Goal: Task Accomplishment & Management: Manage account settings

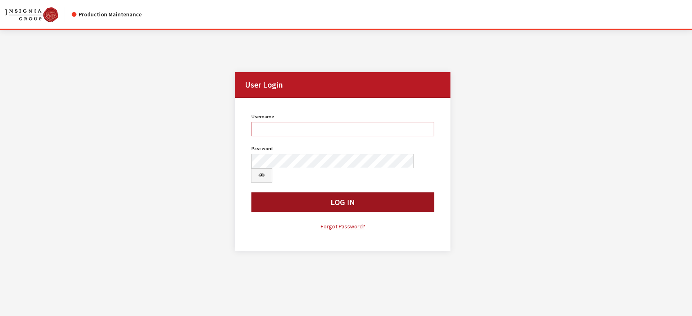
type input "jludwig"
click at [299, 193] on button "Log In" at bounding box center [342, 203] width 183 height 20
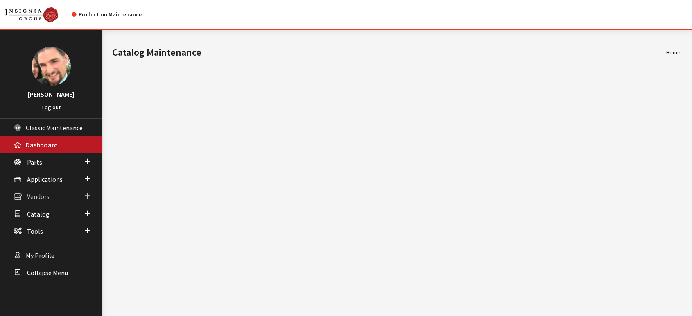
click at [40, 196] on span "Vendors" at bounding box center [38, 197] width 23 height 8
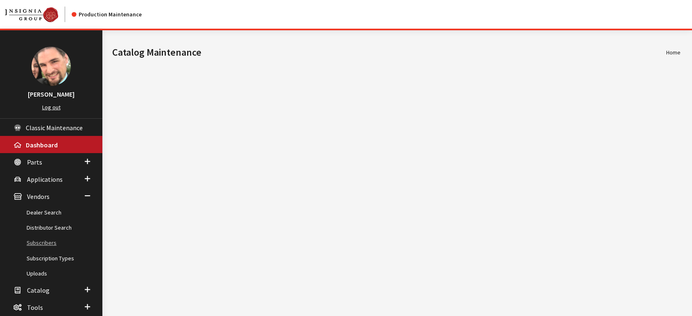
click at [39, 247] on link "Subscribers" at bounding box center [51, 243] width 102 height 15
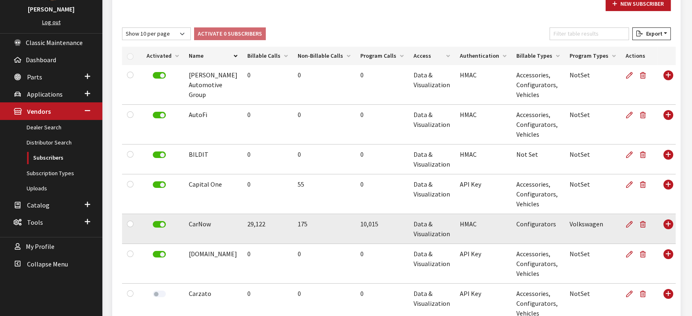
scroll to position [91, 0]
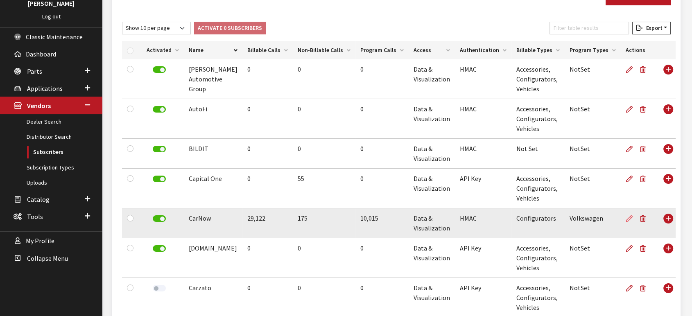
click at [626, 218] on icon at bounding box center [629, 219] width 7 height 7
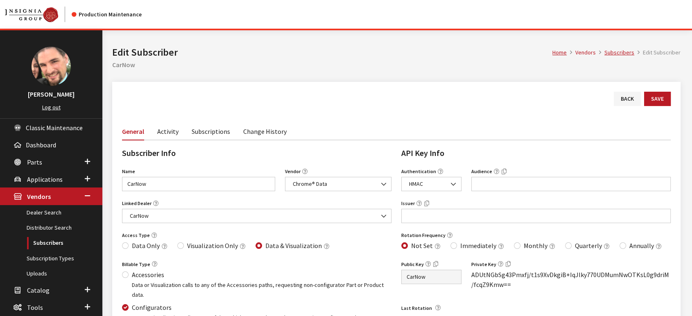
click at [205, 133] on link "Subscriptions" at bounding box center [211, 130] width 39 height 17
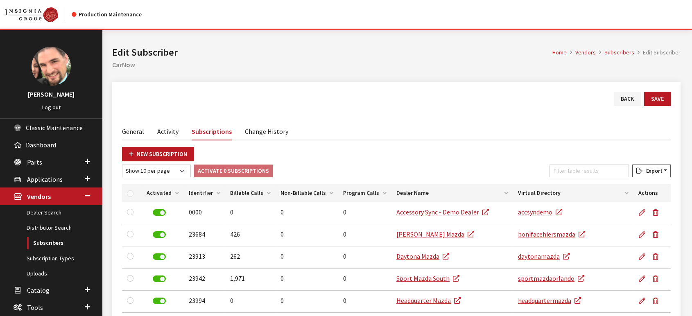
click at [161, 131] on link "Activity" at bounding box center [167, 130] width 21 height 17
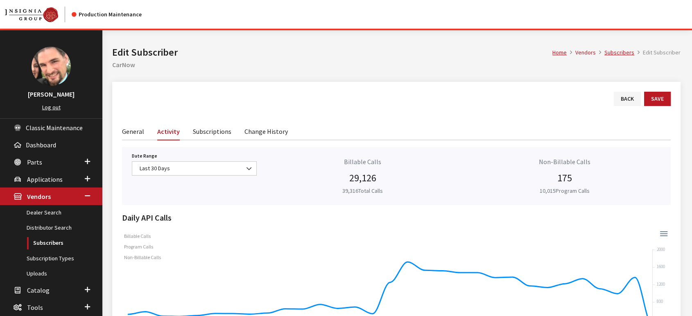
click at [134, 133] on link "General" at bounding box center [133, 130] width 22 height 17
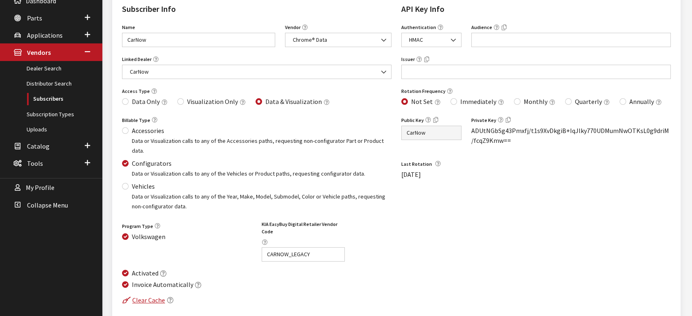
scroll to position [128, 0]
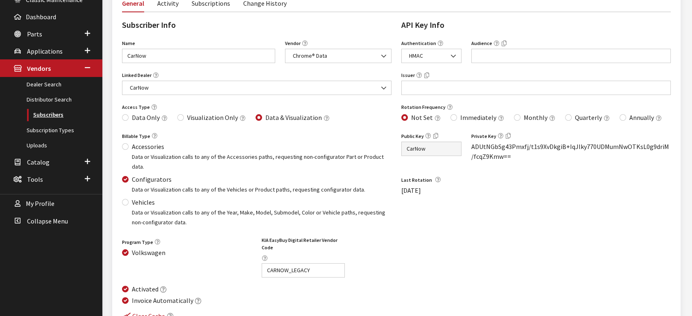
click at [52, 114] on link "Subscribers" at bounding box center [51, 114] width 102 height 15
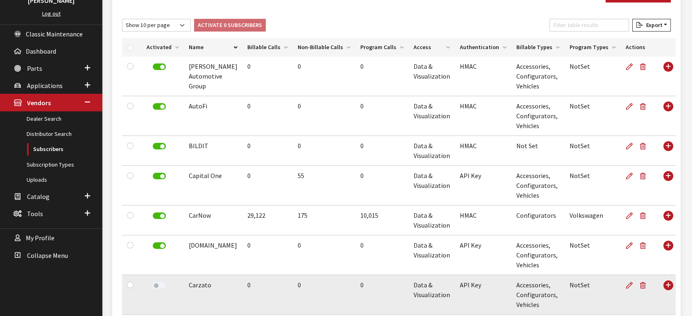
scroll to position [136, 0]
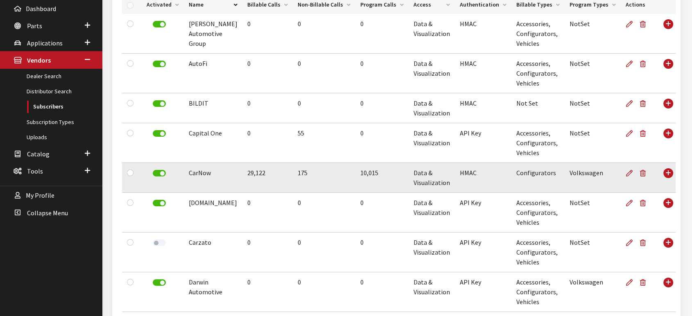
click at [665, 170] on td "Use Enter key to show more/less" at bounding box center [667, 178] width 18 height 30
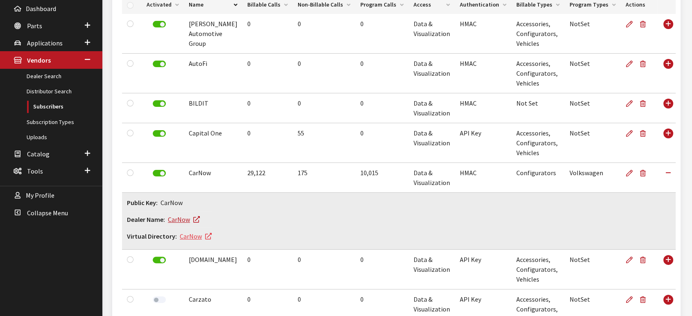
click at [190, 236] on link "CarNow" at bounding box center [196, 236] width 32 height 8
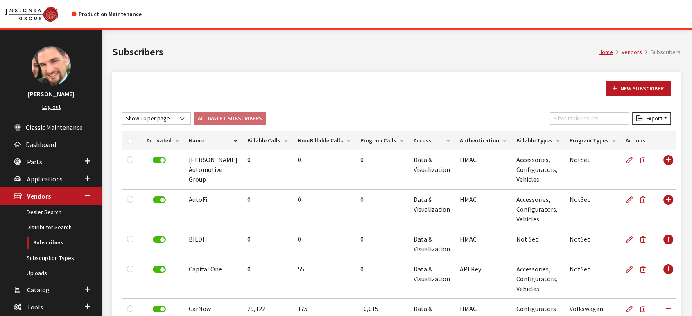
scroll to position [0, 0]
click at [50, 242] on link "Subscribers" at bounding box center [51, 243] width 102 height 15
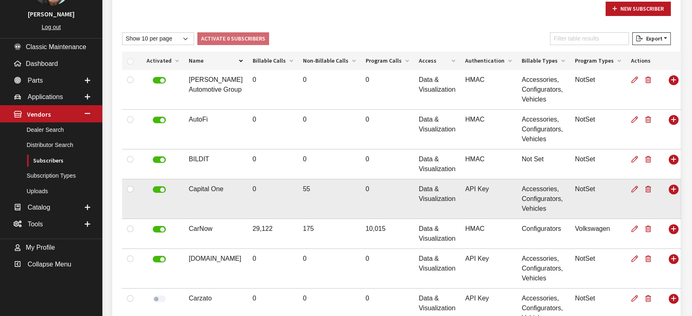
scroll to position [91, 0]
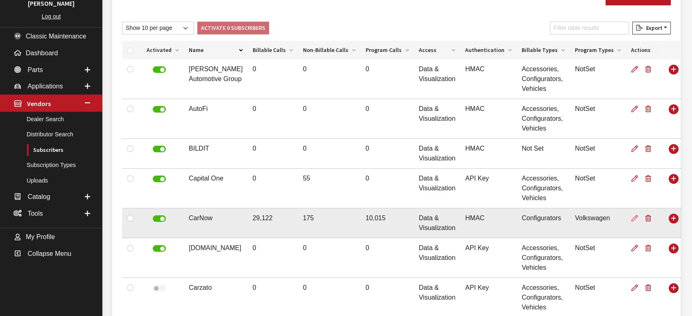
click at [632, 220] on icon at bounding box center [635, 218] width 7 height 7
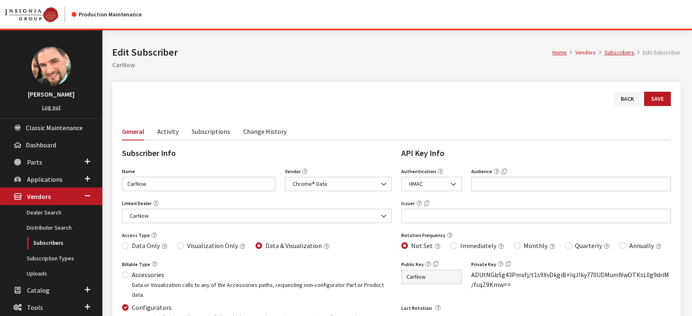
click at [215, 131] on link "Subscriptions" at bounding box center [211, 130] width 39 height 17
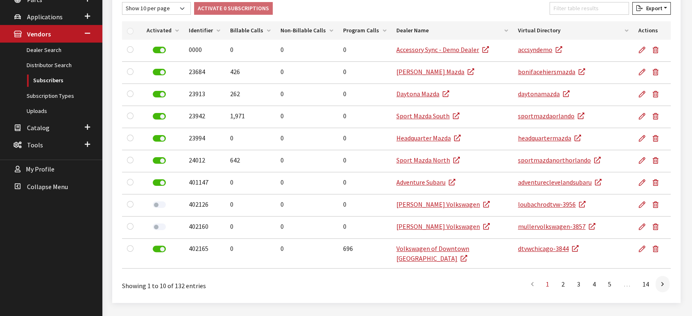
scroll to position [176, 0]
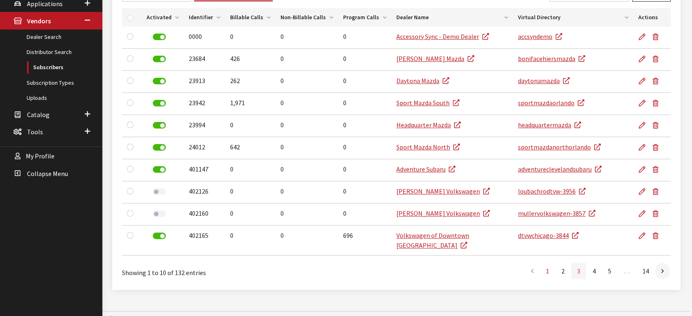
click at [579, 263] on link "3" at bounding box center [578, 271] width 15 height 16
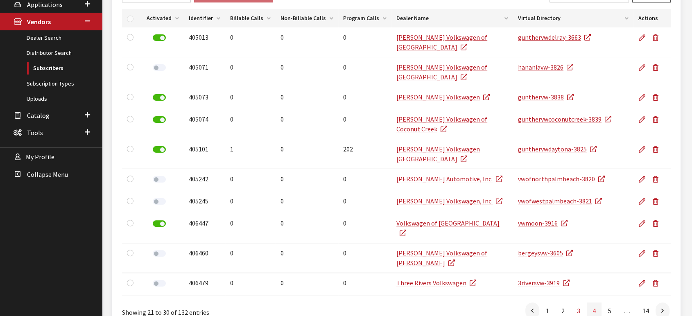
click at [594, 303] on link "4" at bounding box center [594, 311] width 15 height 16
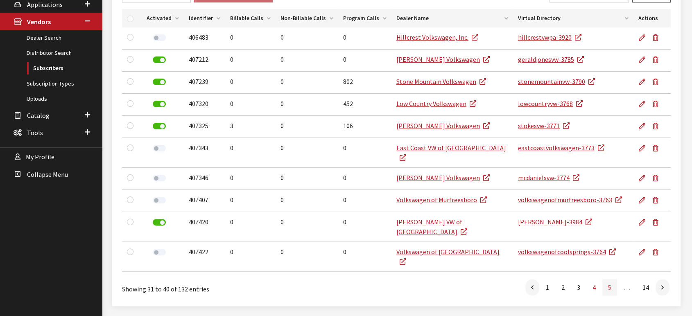
click at [609, 279] on link "5" at bounding box center [610, 287] width 15 height 16
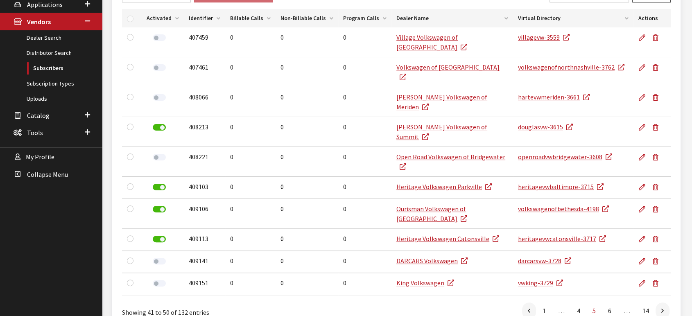
click at [243, 16] on th "Billable Calls" at bounding box center [250, 18] width 50 height 18
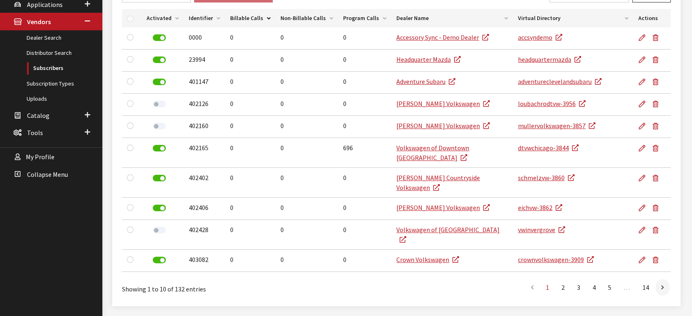
click at [242, 18] on th "Billable Calls" at bounding box center [250, 18] width 50 height 18
